Goal: Information Seeking & Learning: Check status

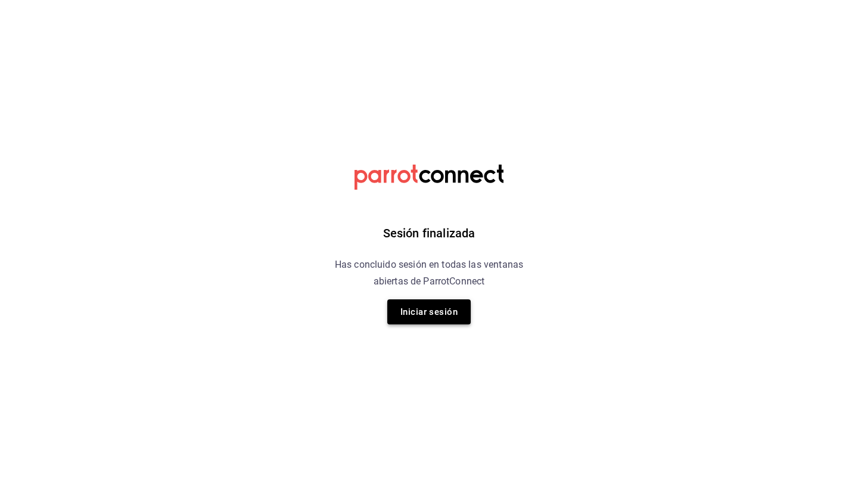
click at [412, 317] on button "Iniciar sesión" at bounding box center [428, 311] width 83 height 25
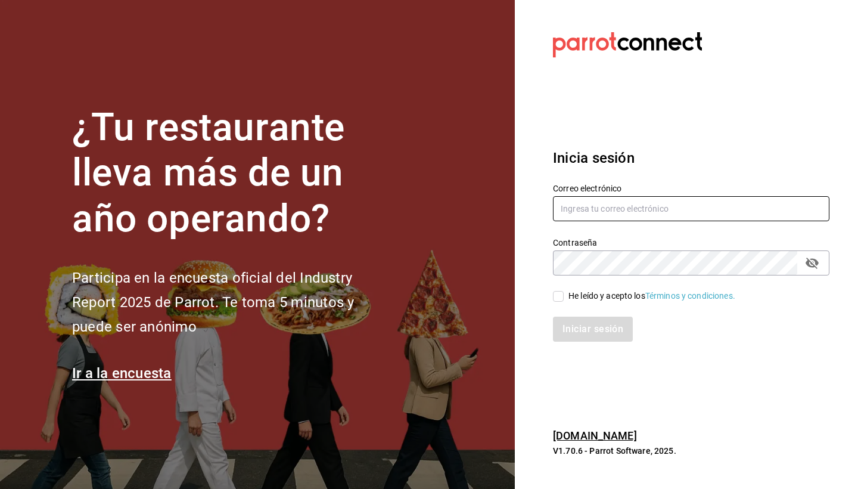
type input "[EMAIL_ADDRESS][DOMAIN_NAME]"
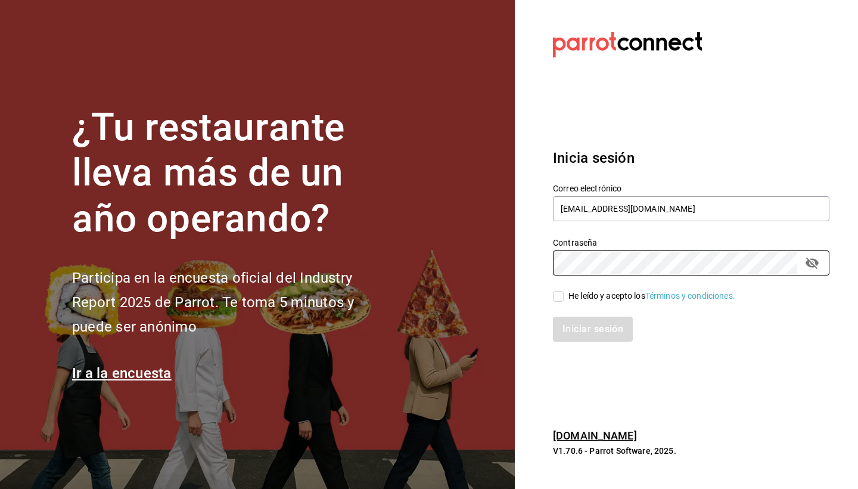
click at [557, 293] on input "He leído y acepto los Términos y condiciones." at bounding box center [558, 296] width 11 height 11
checkbox input "true"
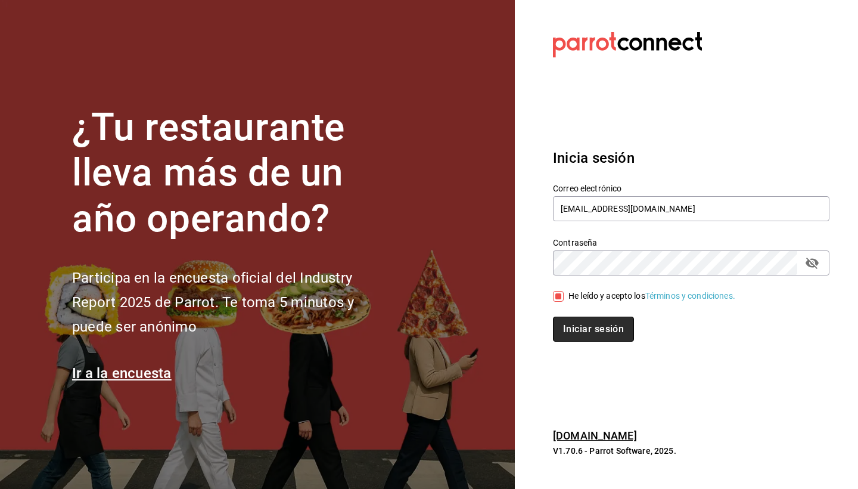
click at [588, 337] on button "Iniciar sesión" at bounding box center [593, 328] width 81 height 25
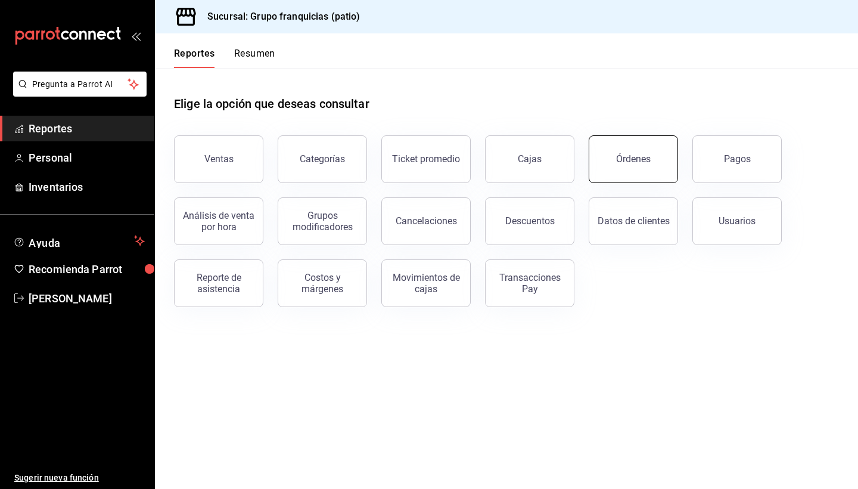
click at [635, 155] on div "Órdenes" at bounding box center [633, 158] width 35 height 11
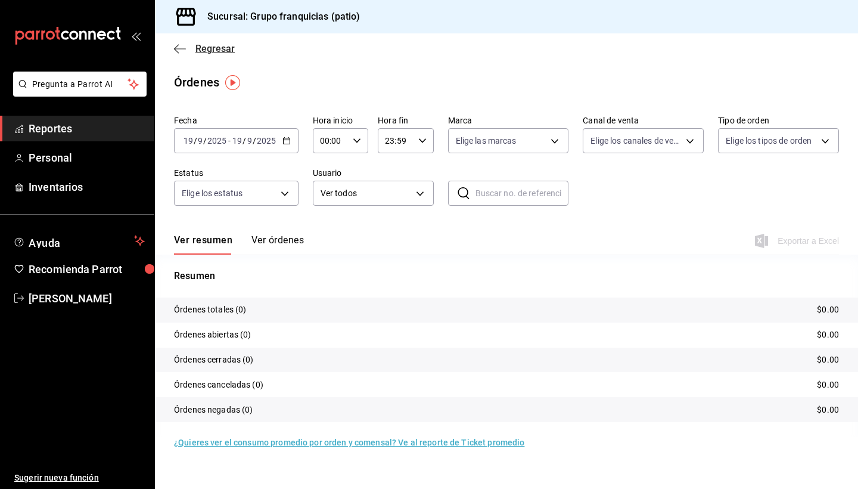
click at [190, 49] on span "Regresar" at bounding box center [204, 48] width 61 height 11
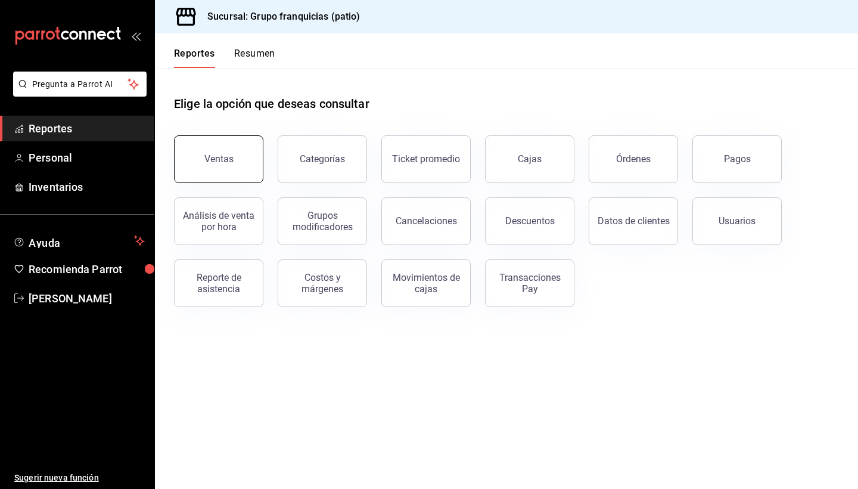
click at [215, 160] on div "Ventas" at bounding box center [218, 158] width 29 height 11
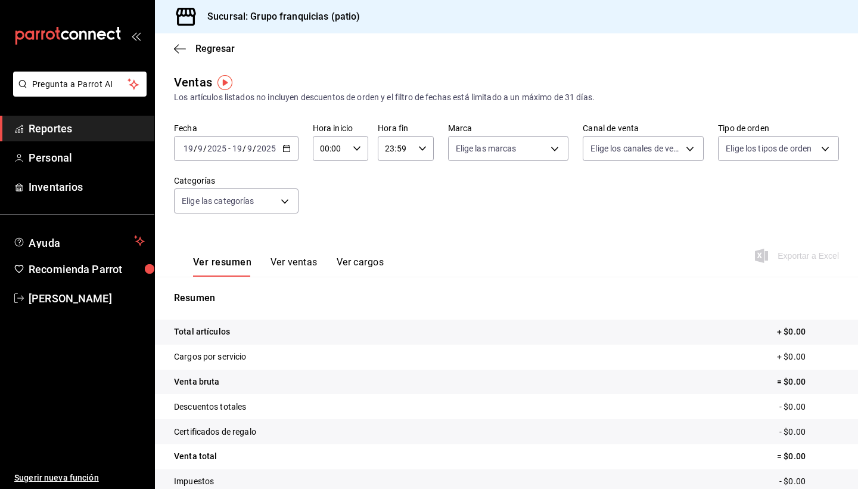
click at [226, 148] on input "2025" at bounding box center [217, 149] width 20 height 10
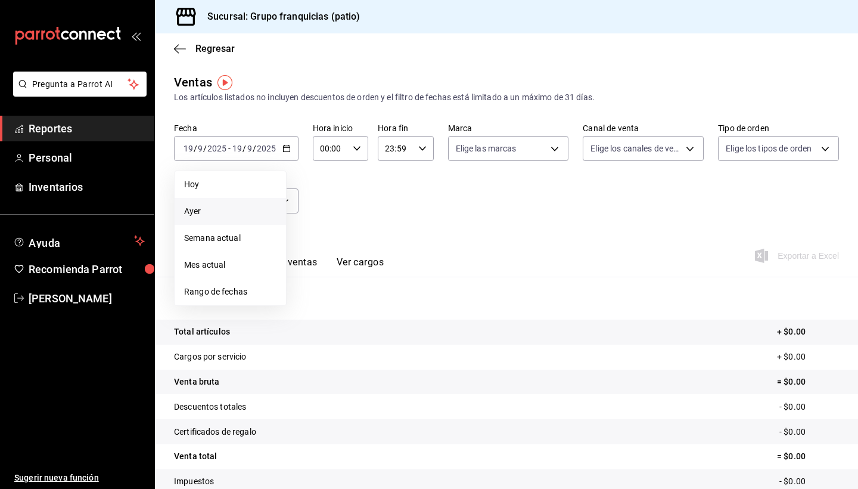
click at [206, 209] on span "Ayer" at bounding box center [230, 211] width 92 height 13
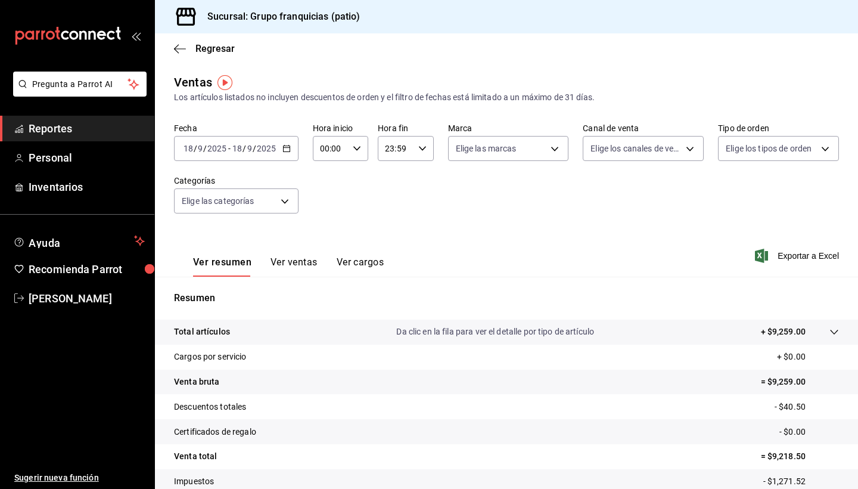
click at [231, 150] on div "[DATE] [DATE]" at bounding box center [254, 149] width 46 height 10
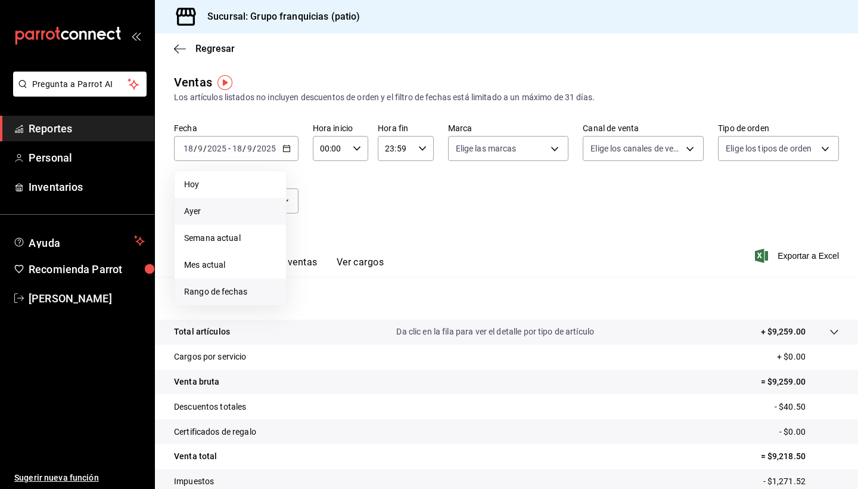
click at [215, 293] on span "Rango de fechas" at bounding box center [230, 291] width 92 height 13
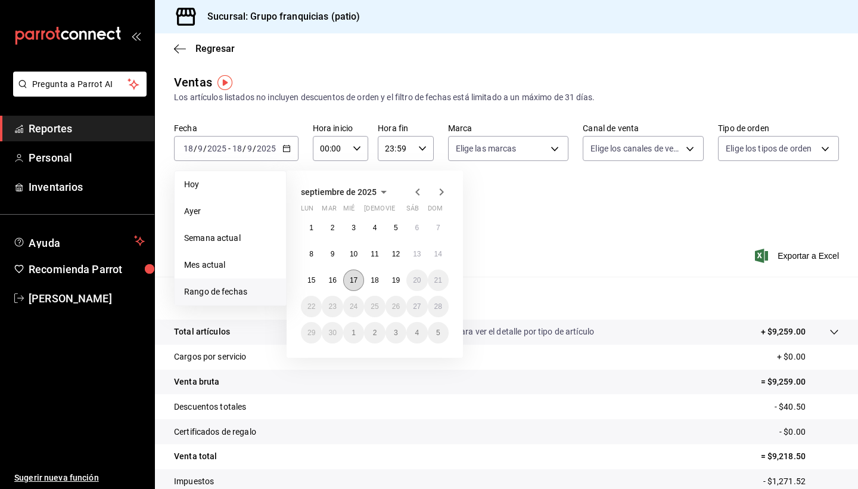
click at [354, 278] on abbr "17" at bounding box center [354, 280] width 8 height 8
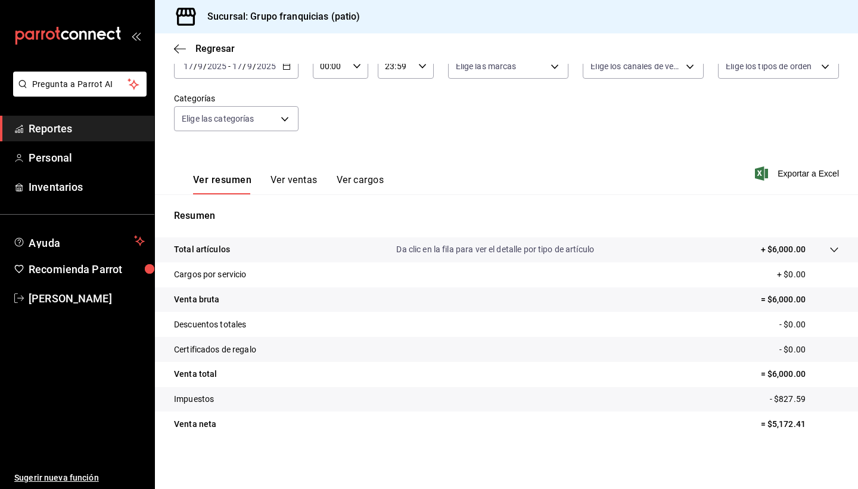
scroll to position [82, 0]
